Goal: Task Accomplishment & Management: Manage account settings

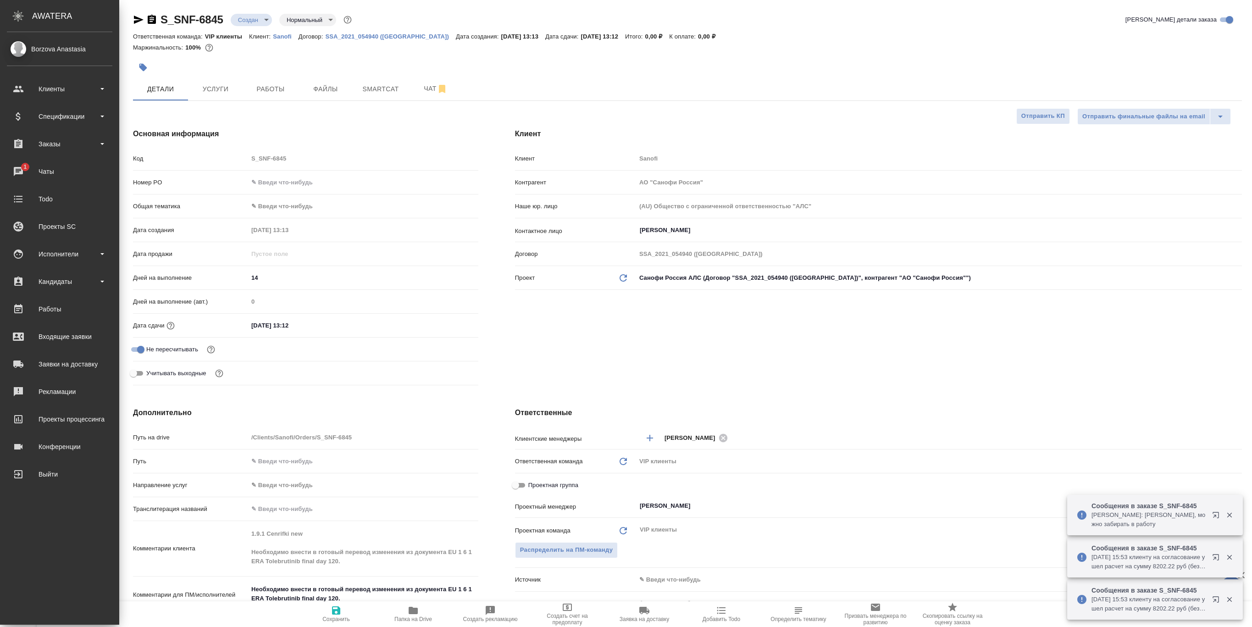
select select "RU"
click at [26, 168] on div "Чаты" at bounding box center [59, 172] width 105 height 14
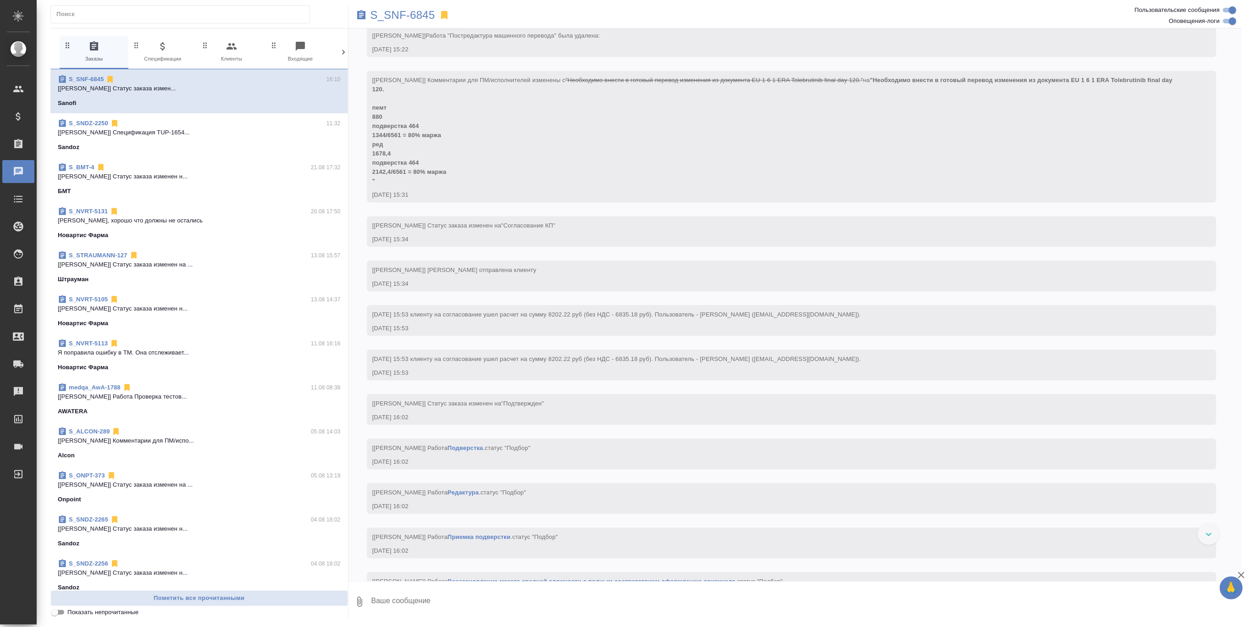
scroll to position [962, 0]
drag, startPoint x: 386, startPoint y: 195, endPoint x: 434, endPoint y: 206, distance: 49.0
click at [423, 182] on span ""Необходимо внести в готовый перевод изменения из документа EU 1 6 1 ERA Tolebr…" at bounding box center [773, 129] width 802 height 108
drag, startPoint x: 411, startPoint y: 204, endPoint x: 416, endPoint y: 204, distance: 5.5
click at [411, 182] on span ""Необходимо внести в готовый перевод изменения из документа EU 1 6 1 ERA Tolebr…" at bounding box center [773, 129] width 802 height 108
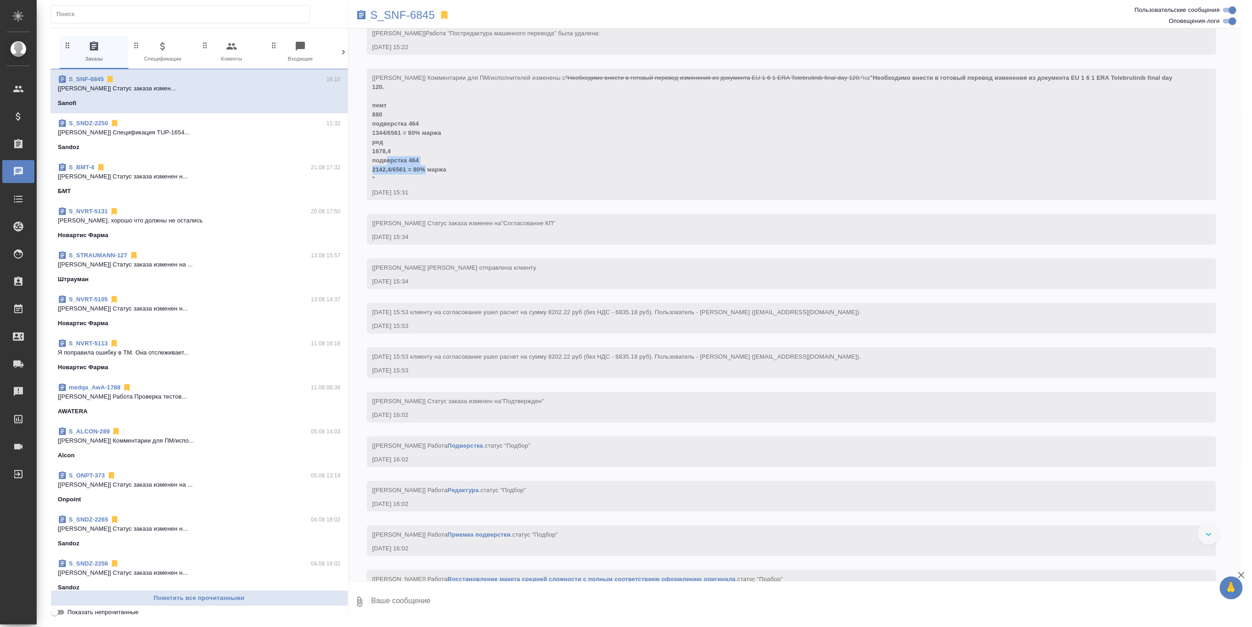
click at [405, 182] on span ""Необходимо внести в готовый перевод изменения из документа EU 1 6 1 ERA Tolebr…" at bounding box center [773, 129] width 802 height 108
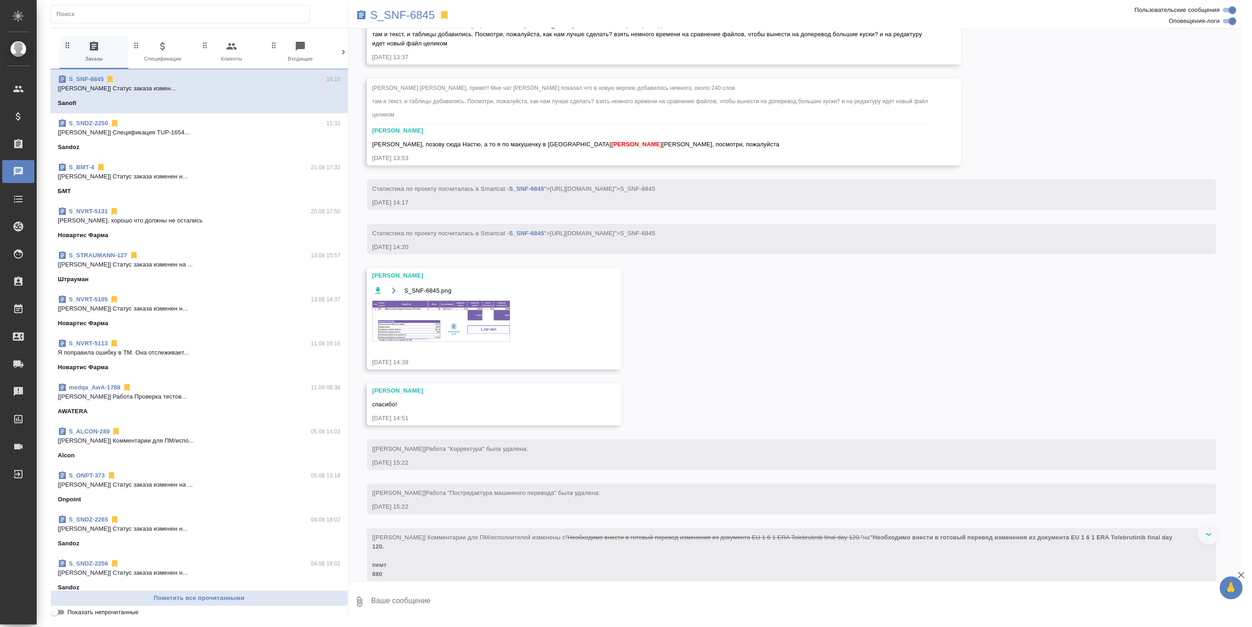
scroll to position [502, 0]
click at [389, 13] on p "S_SNF-6845" at bounding box center [402, 15] width 65 height 9
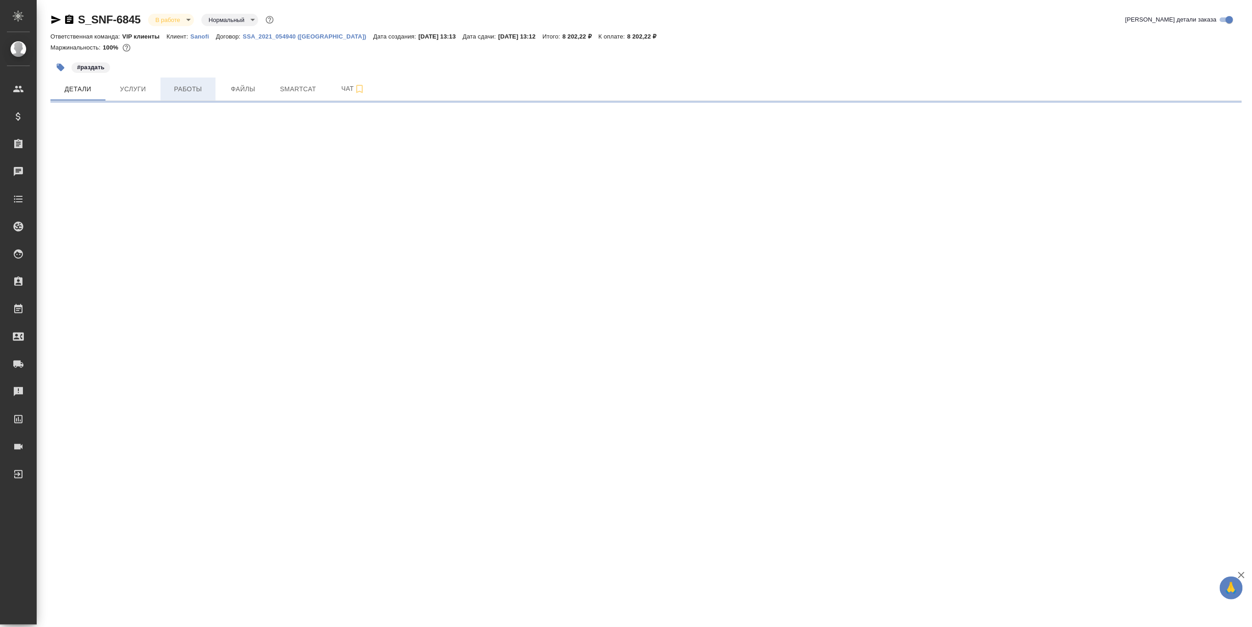
select select "RU"
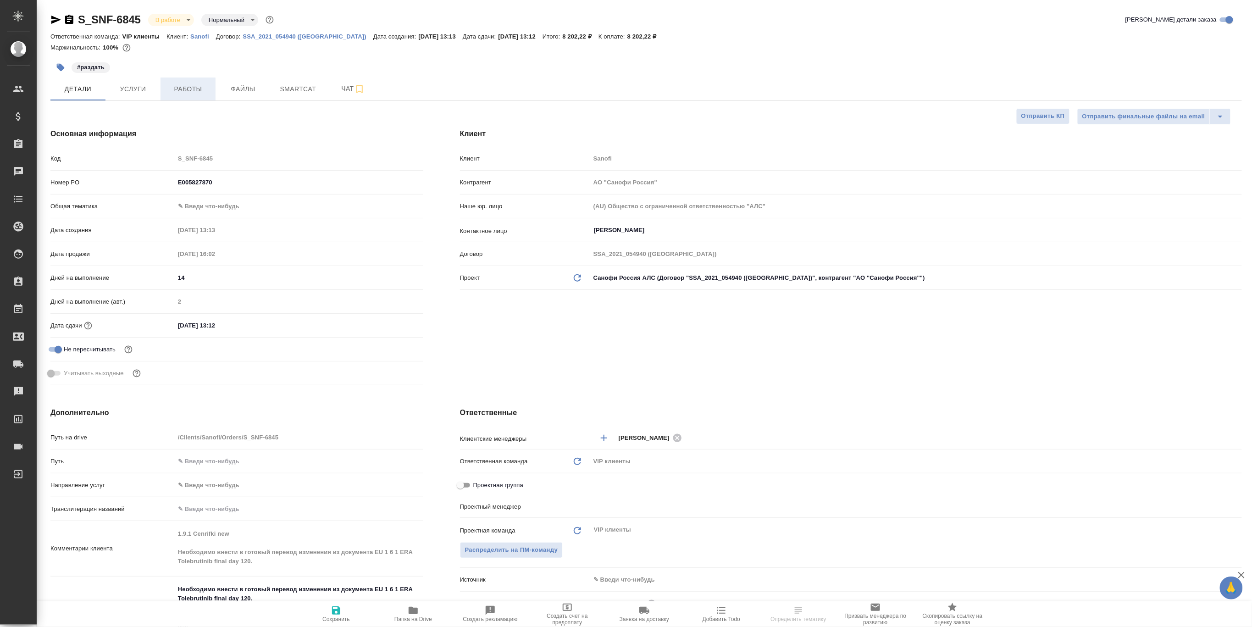
type textarea "x"
click at [179, 85] on span "Работы" at bounding box center [188, 88] width 44 height 11
type textarea "x"
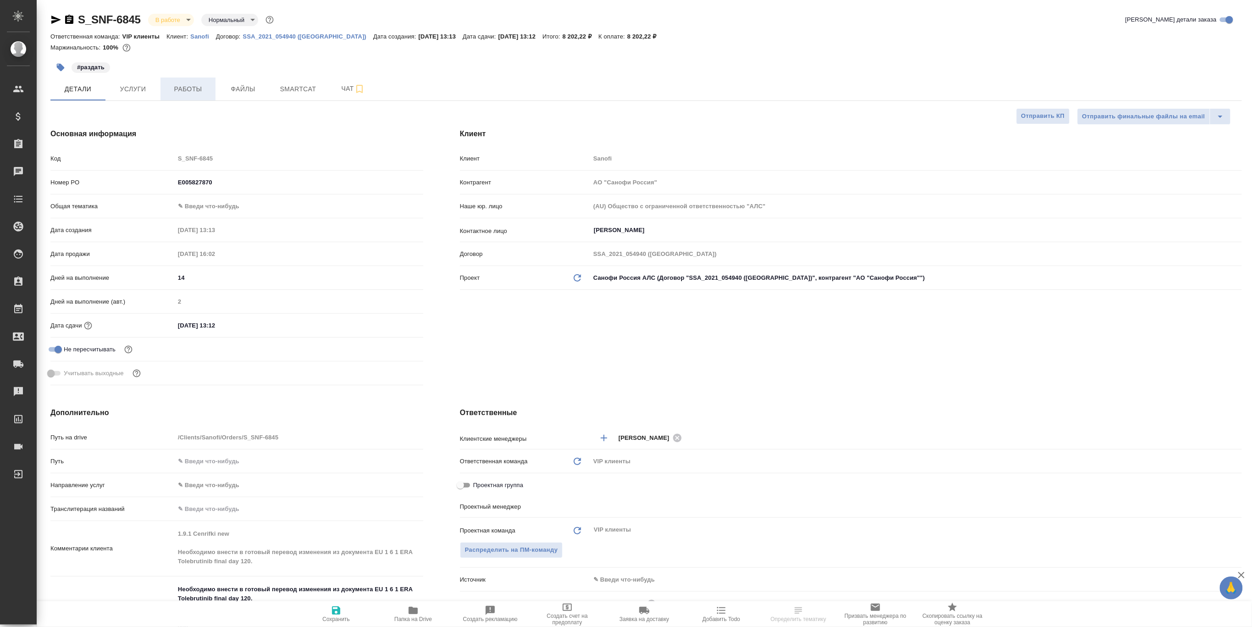
type textarea "x"
type input "[PERSON_NAME]"
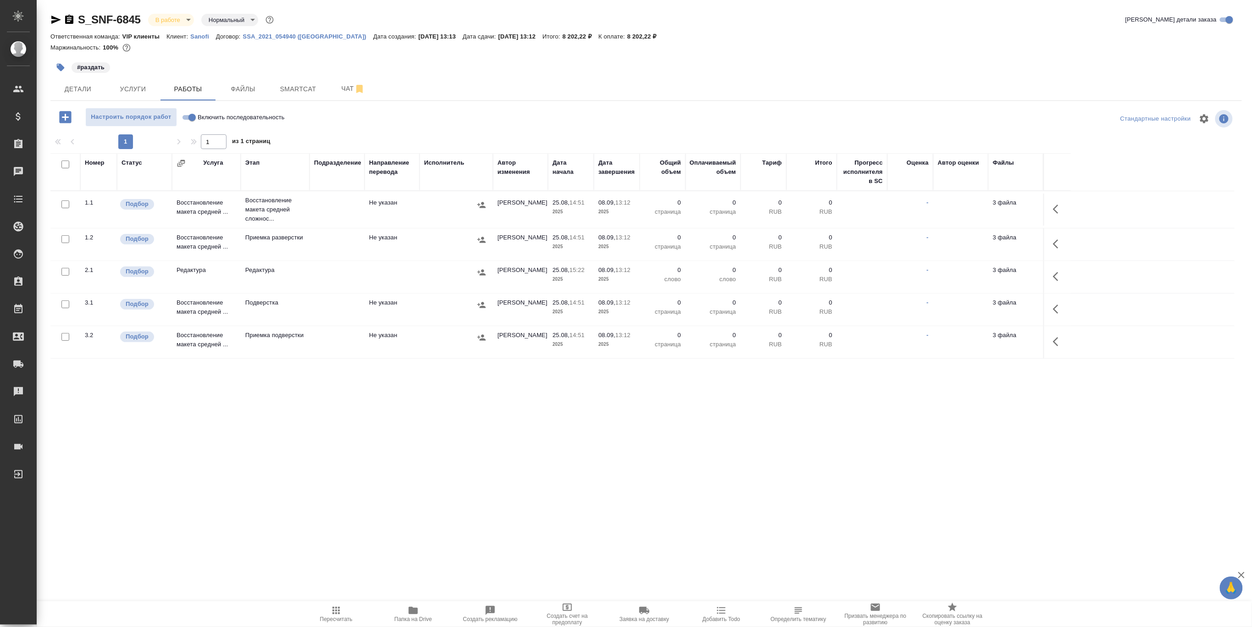
click at [979, 43] on div "Маржинальность: 100%" at bounding box center [645, 48] width 1191 height 12
